Goal: Browse casually

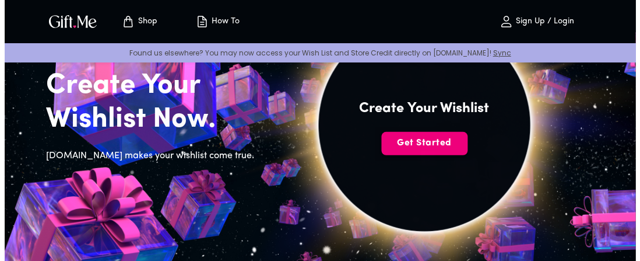
scroll to position [113, 0]
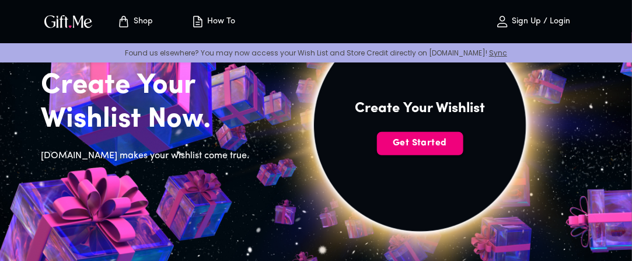
click at [430, 143] on span "Get Started" at bounding box center [420, 142] width 86 height 13
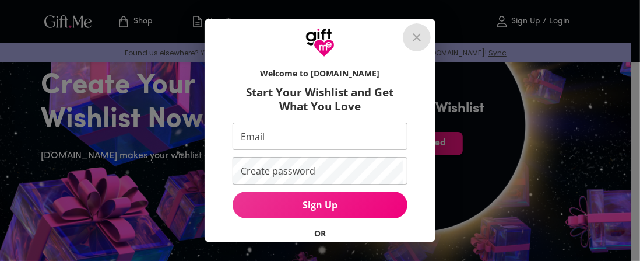
click at [426, 47] on button "close" at bounding box center [417, 37] width 28 height 28
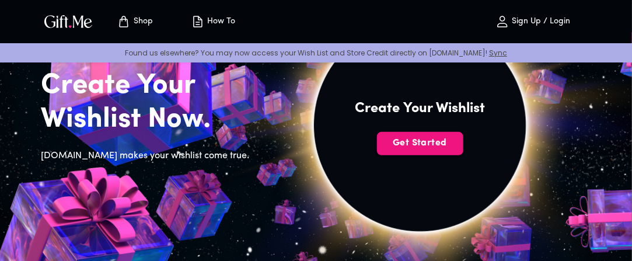
click at [538, 20] on p "Sign Up / Login" at bounding box center [539, 22] width 61 height 10
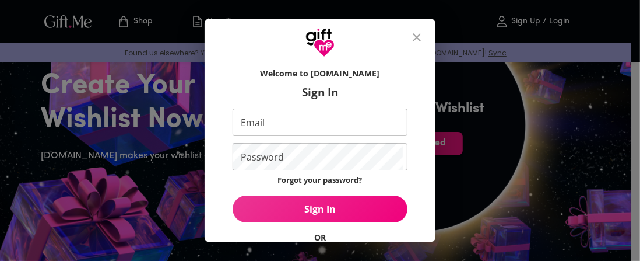
click at [374, 125] on input "Email" at bounding box center [318, 121] width 170 height 27
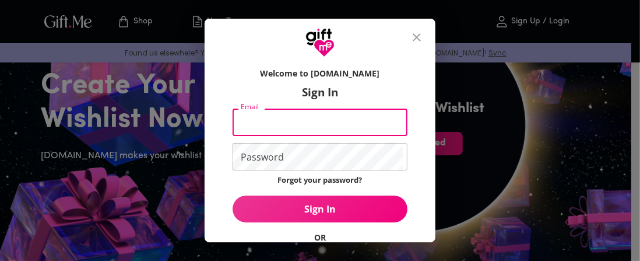
type input "451868@cambridge.edu.pe"
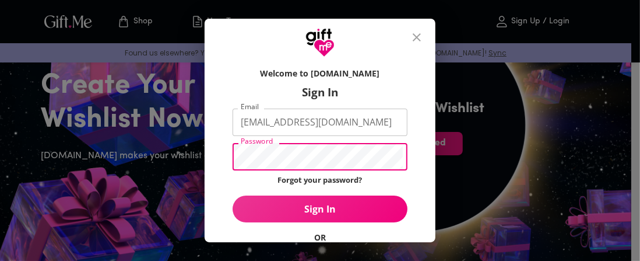
click at [233, 195] on button "Sign In" at bounding box center [320, 208] width 175 height 27
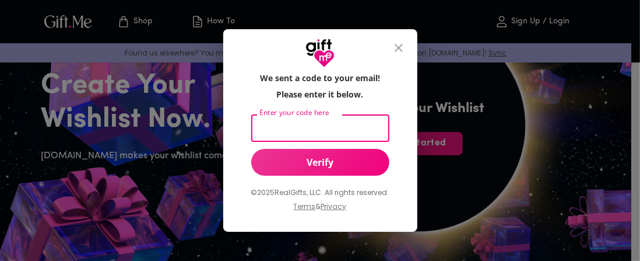
click at [359, 138] on input "Enter your code here" at bounding box center [318, 127] width 134 height 27
type input "140684"
click at [369, 154] on button "Verify" at bounding box center [320, 162] width 138 height 27
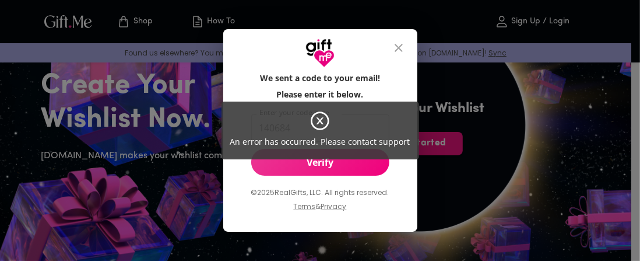
click at [364, 130] on div "An error has occurred. Please contact support" at bounding box center [321, 130] width 198 height 58
click at [332, 127] on div "An error has occurred. Please contact support" at bounding box center [321, 130] width 198 height 58
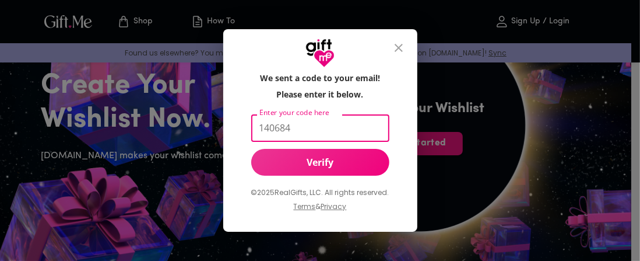
click at [343, 128] on input "140684" at bounding box center [318, 127] width 134 height 27
drag, startPoint x: 343, startPoint y: 128, endPoint x: 227, endPoint y: 127, distance: 115.5
click at [227, 127] on div "We sent a code to your email! Please enter it below. Enter your code here 14068…" at bounding box center [320, 150] width 194 height 164
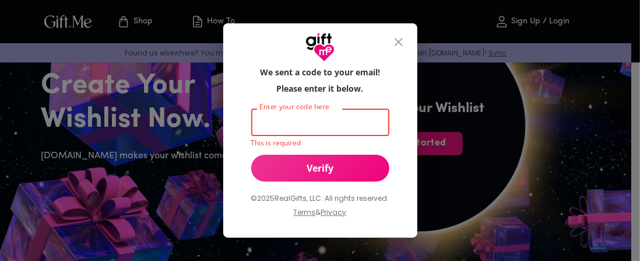
paste input "140684"
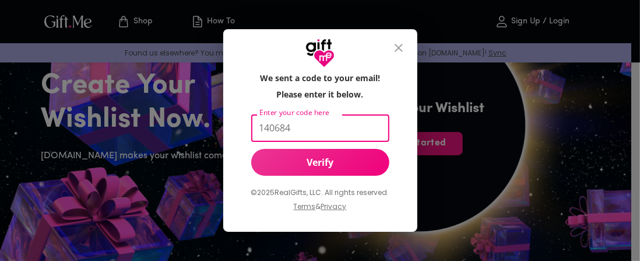
type input "140684"
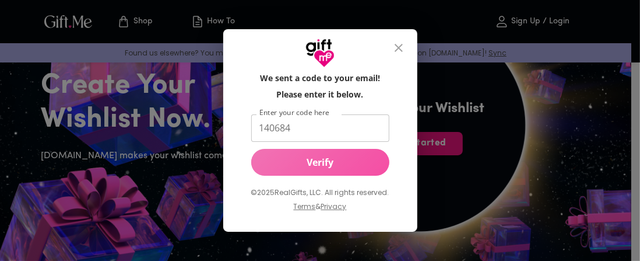
click at [353, 171] on button "Verify" at bounding box center [320, 162] width 138 height 27
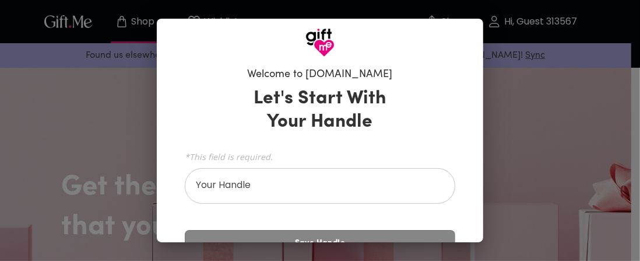
click at [503, 129] on div "Welcome to Gift.me Let's Start With Your Handle *This field is required. Your H…" at bounding box center [320, 130] width 640 height 261
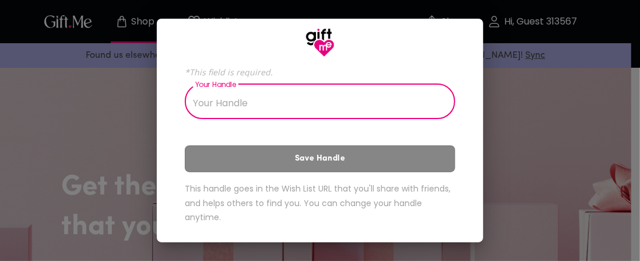
click at [348, 110] on input "Your Handle" at bounding box center [314, 102] width 258 height 33
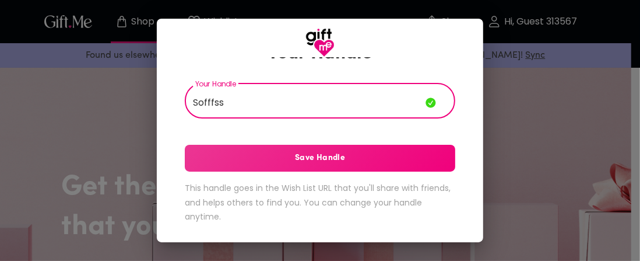
scroll to position [68, 0]
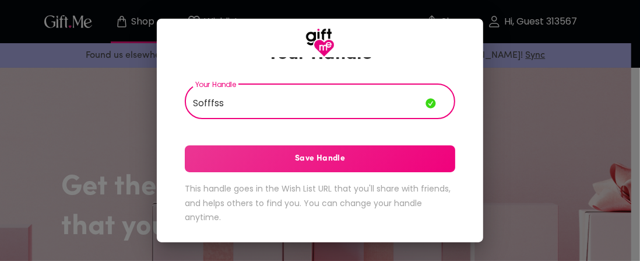
type input "Sofffss"
click at [388, 180] on div "Let's Start With Your Handle Your Handle Sofffss Your Handle Save Handle This h…" at bounding box center [320, 123] width 271 height 219
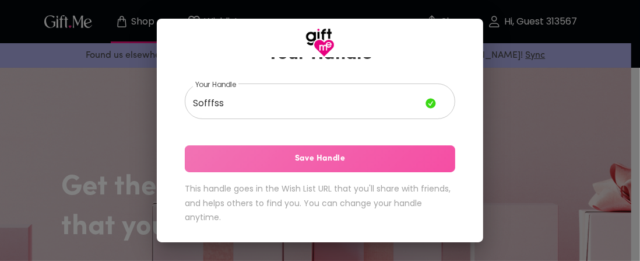
click at [382, 156] on span "Save Handle" at bounding box center [320, 158] width 271 height 13
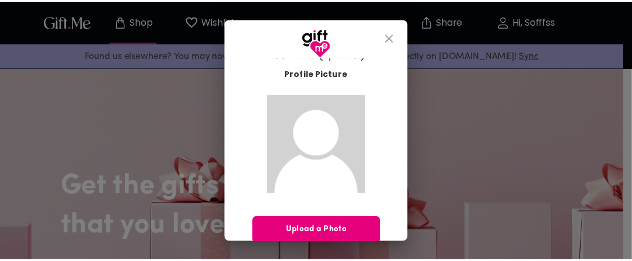
scroll to position [40, 0]
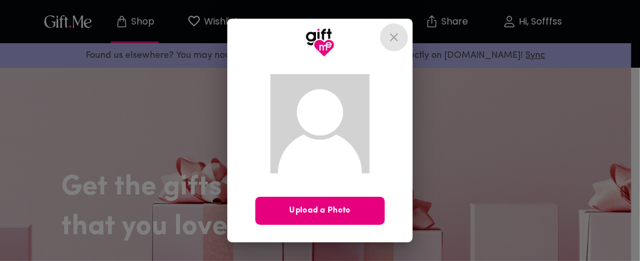
click at [393, 39] on icon "close" at bounding box center [394, 37] width 8 height 8
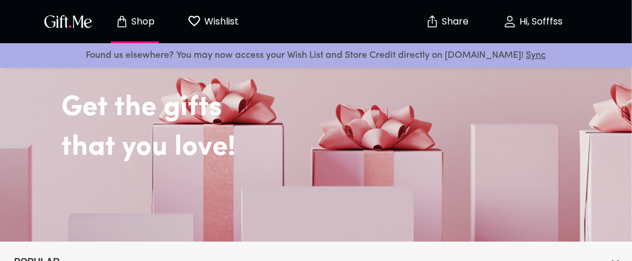
scroll to position [85, 0]
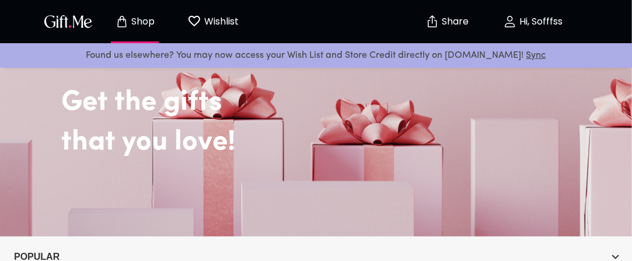
click at [378, 120] on div "Get the gifts that you love!" at bounding box center [316, 108] width 614 height 114
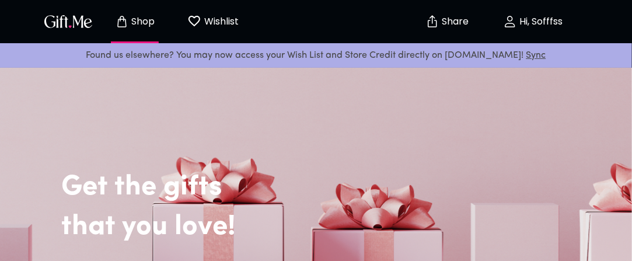
scroll to position [1, 0]
click at [68, 22] on img "button" at bounding box center [68, 21] width 52 height 17
click at [82, 33] on div "Shop Wishlist 0" at bounding box center [146, 21] width 211 height 37
click at [78, 15] on img "button" at bounding box center [68, 21] width 52 height 17
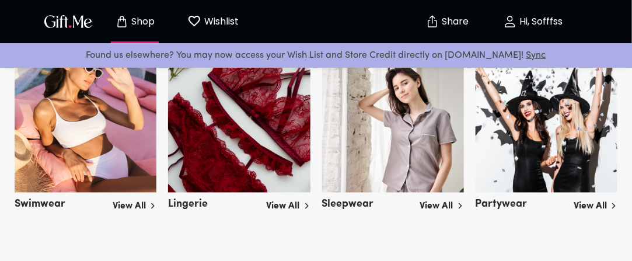
scroll to position [2043, 0]
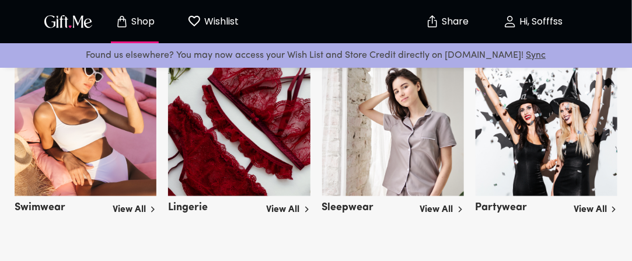
click at [230, 149] on img at bounding box center [239, 130] width 142 height 131
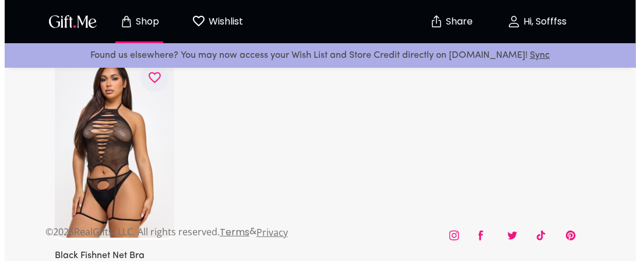
scroll to position [6858, 0]
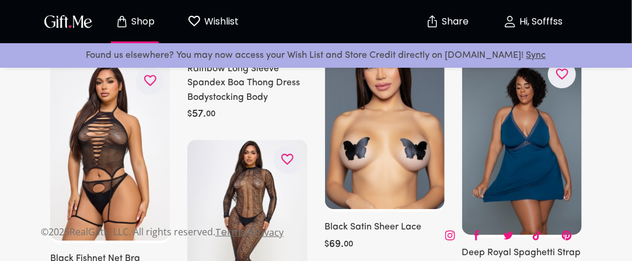
click at [432, 174] on img at bounding box center [385, 119] width 120 height 180
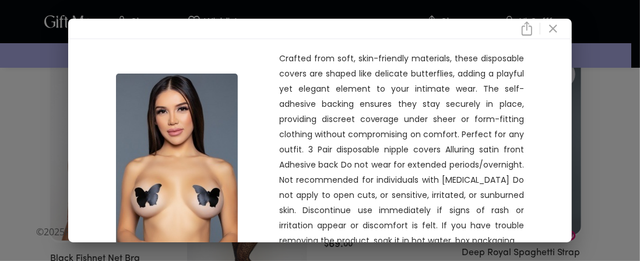
scroll to position [110, 0]
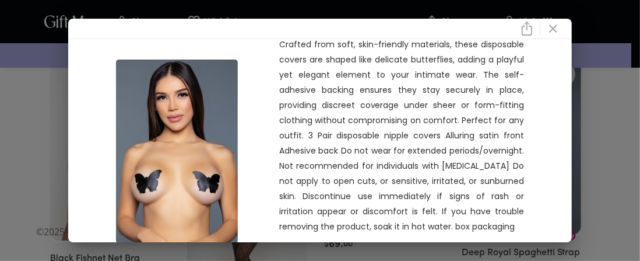
click at [553, 29] on icon "close" at bounding box center [553, 29] width 14 height 14
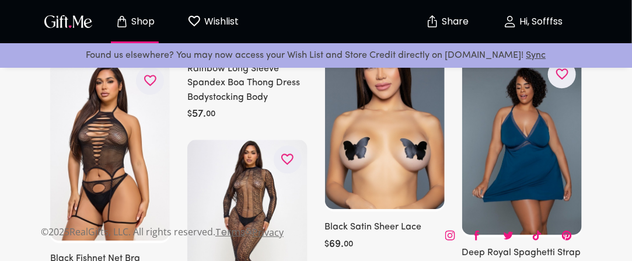
click at [153, 152] on img at bounding box center [110, 151] width 120 height 180
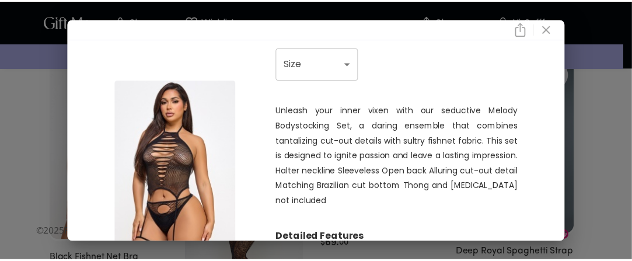
scroll to position [61, 0]
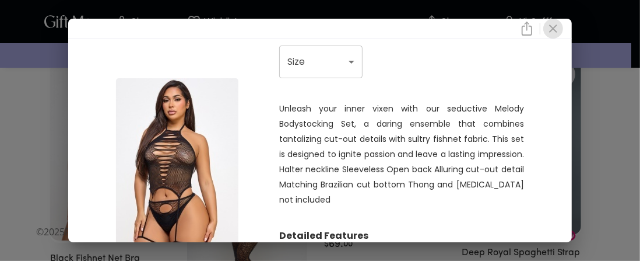
click at [558, 32] on icon "close" at bounding box center [553, 29] width 14 height 14
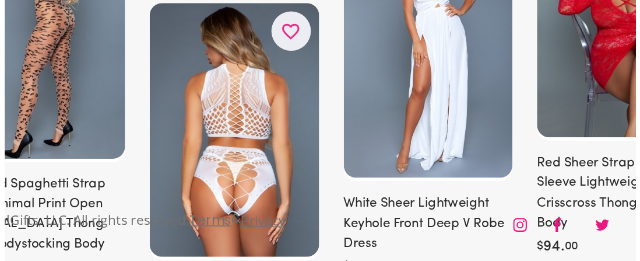
scroll to position [5205, 0]
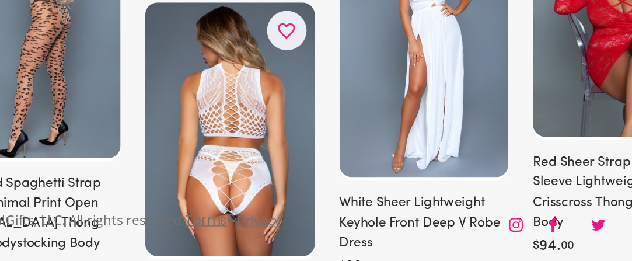
click at [289, 196] on img at bounding box center [247, 168] width 120 height 180
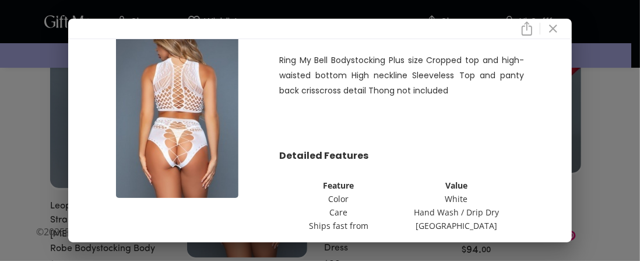
scroll to position [183, 0]
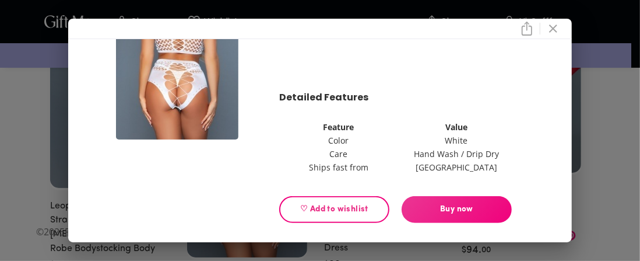
click at [192, 94] on img at bounding box center [177, 48] width 122 height 184
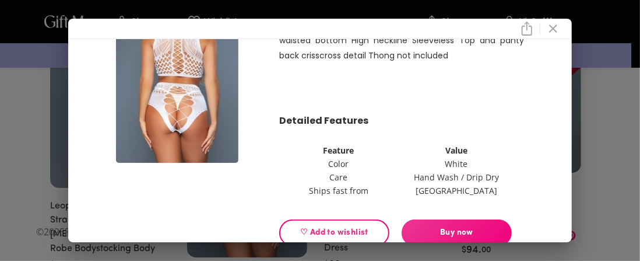
scroll to position [0, 0]
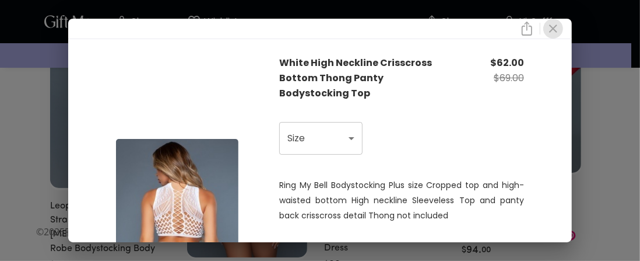
click at [556, 27] on icon "close" at bounding box center [553, 28] width 8 height 8
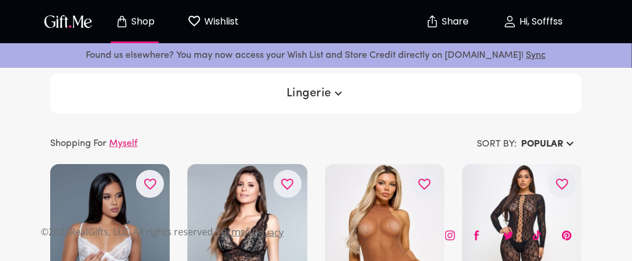
click at [77, 5] on div "Shop Wishlist 0" at bounding box center [146, 21] width 211 height 37
drag, startPoint x: 94, startPoint y: 34, endPoint x: 84, endPoint y: 22, distance: 15.3
click at [84, 22] on div "Shop Wishlist 0" at bounding box center [146, 21] width 211 height 37
click at [84, 22] on img "button" at bounding box center [68, 21] width 52 height 17
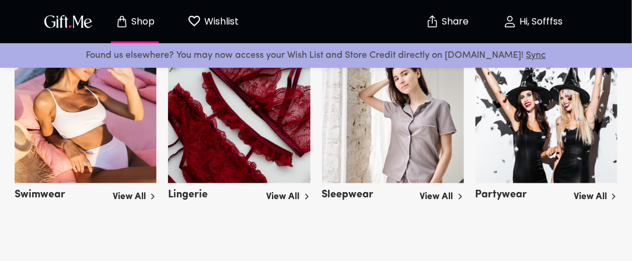
scroll to position [2055, 0]
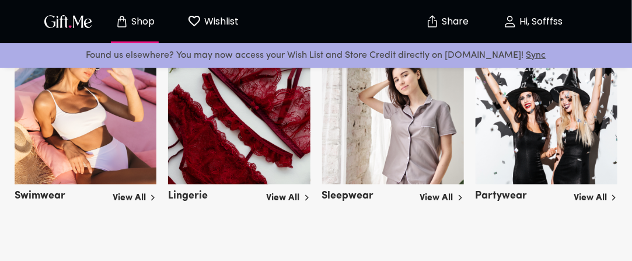
click at [117, 128] on img at bounding box center [86, 119] width 142 height 131
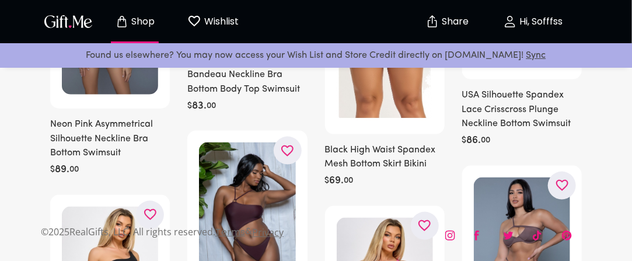
scroll to position [7788, 0]
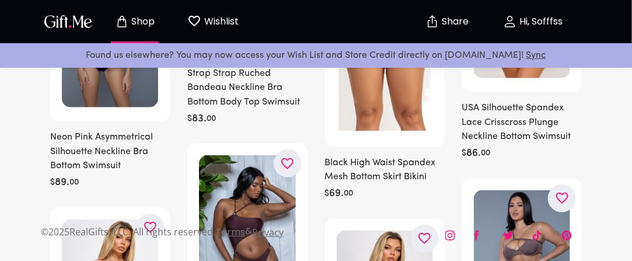
click at [66, 13] on img "button" at bounding box center [68, 21] width 52 height 17
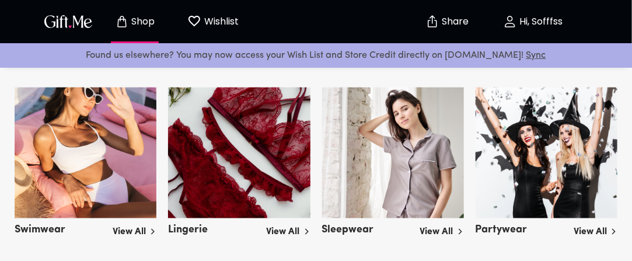
scroll to position [2021, 0]
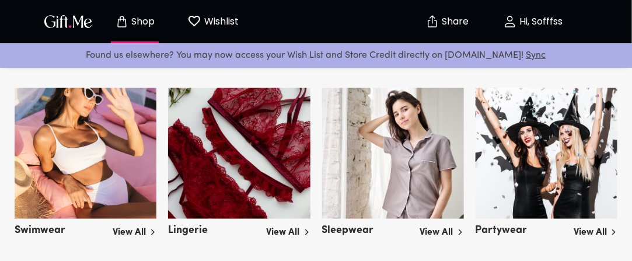
click at [537, 135] on img at bounding box center [546, 153] width 142 height 131
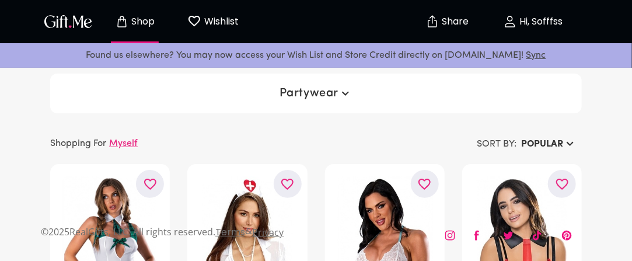
click at [82, 13] on img "button" at bounding box center [68, 21] width 52 height 17
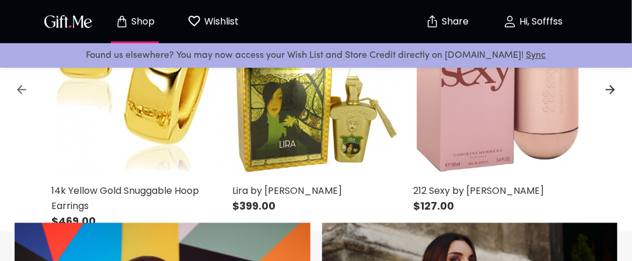
scroll to position [472, 0]
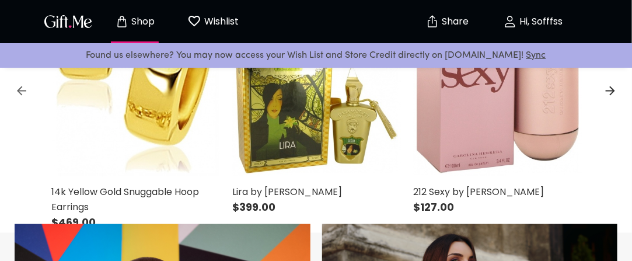
click at [449, 111] on img at bounding box center [497, 56] width 169 height 242
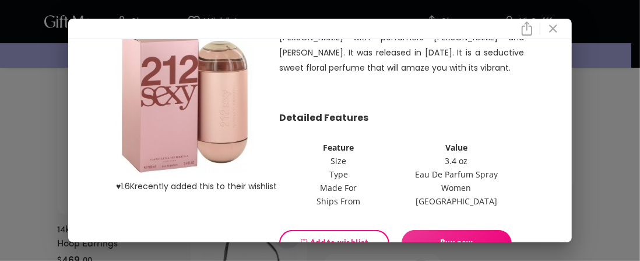
scroll to position [93, 0]
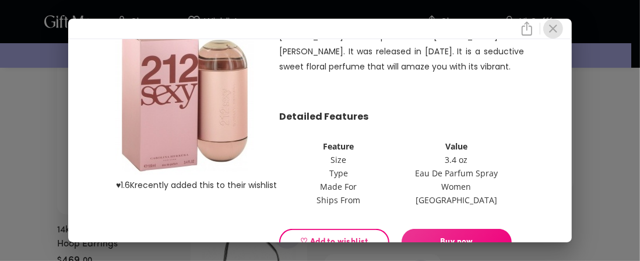
click at [558, 26] on icon "close" at bounding box center [553, 29] width 14 height 14
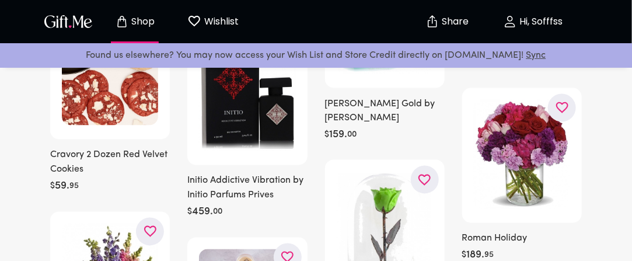
scroll to position [2100, 0]
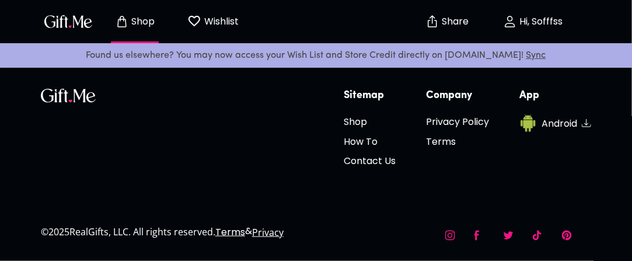
scroll to position [118, 0]
